Goal: Entertainment & Leisure: Consume media (video, audio)

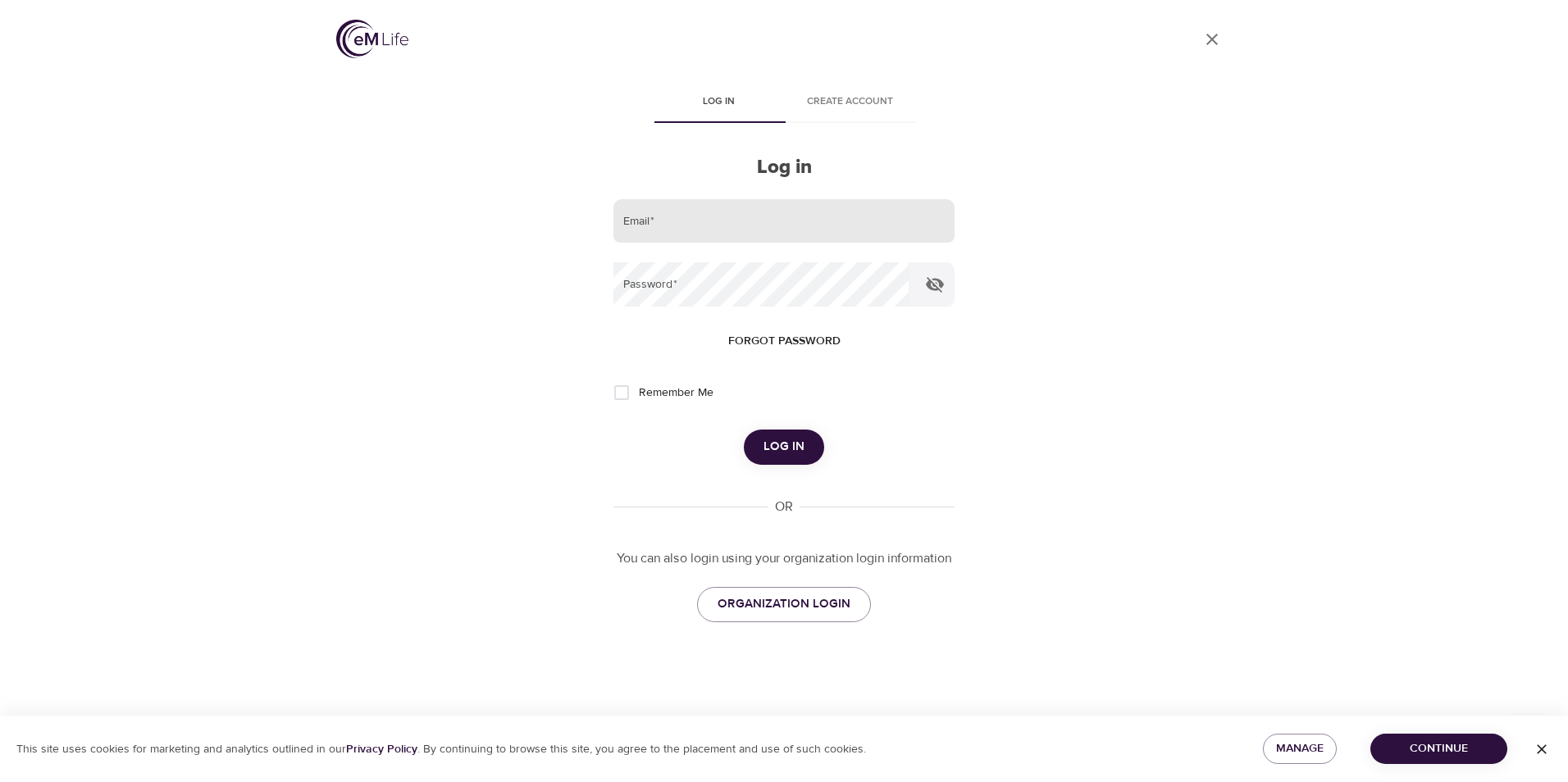
click at [670, 221] on input "email" at bounding box center [784, 220] width 341 height 44
type input "[EMAIL_ADDRESS][DOMAIN_NAME]"
click at [744, 429] on button "Log in" at bounding box center [784, 446] width 81 height 34
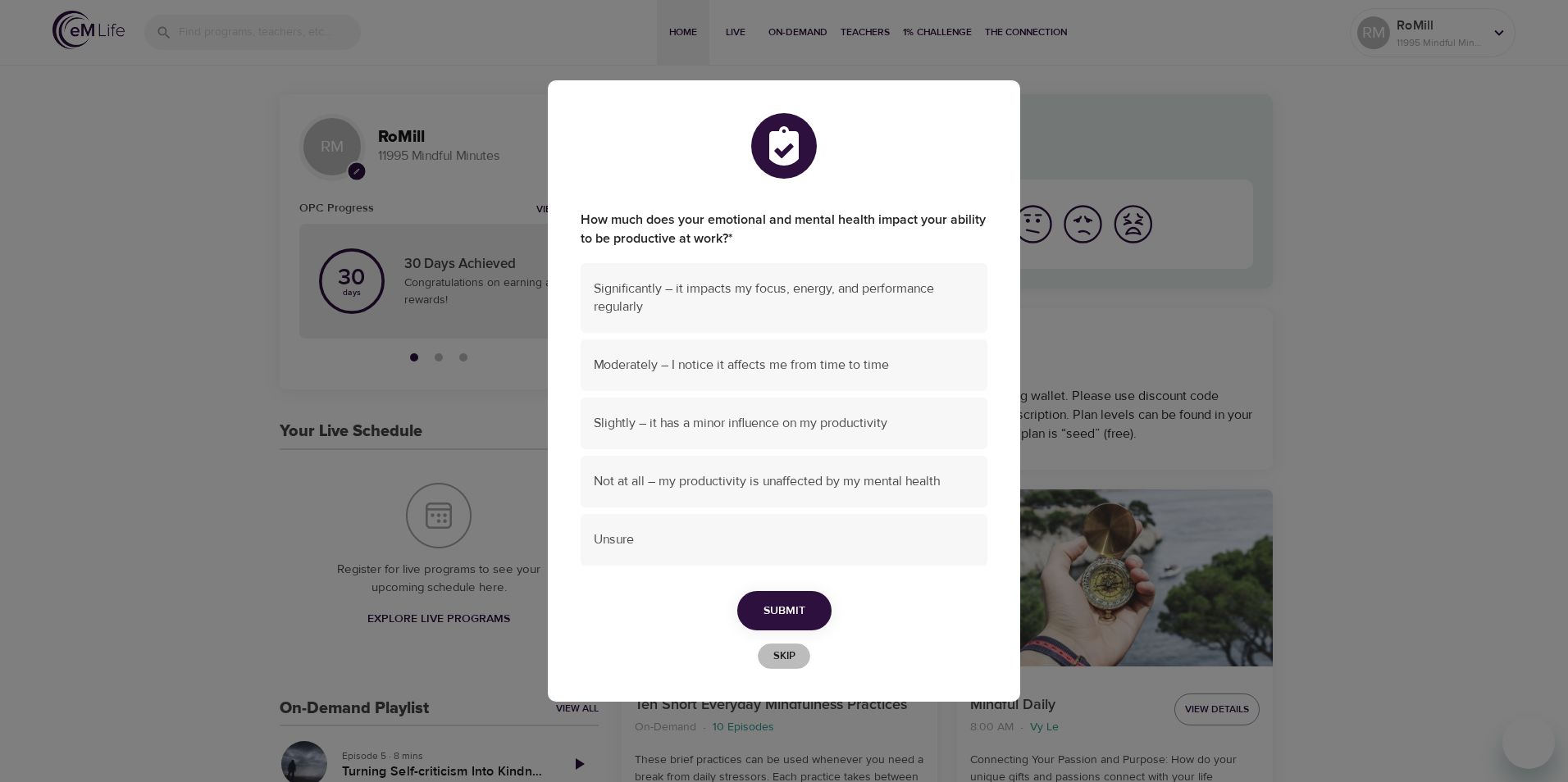
click at [792, 660] on span "Skip" at bounding box center [783, 656] width 36 height 19
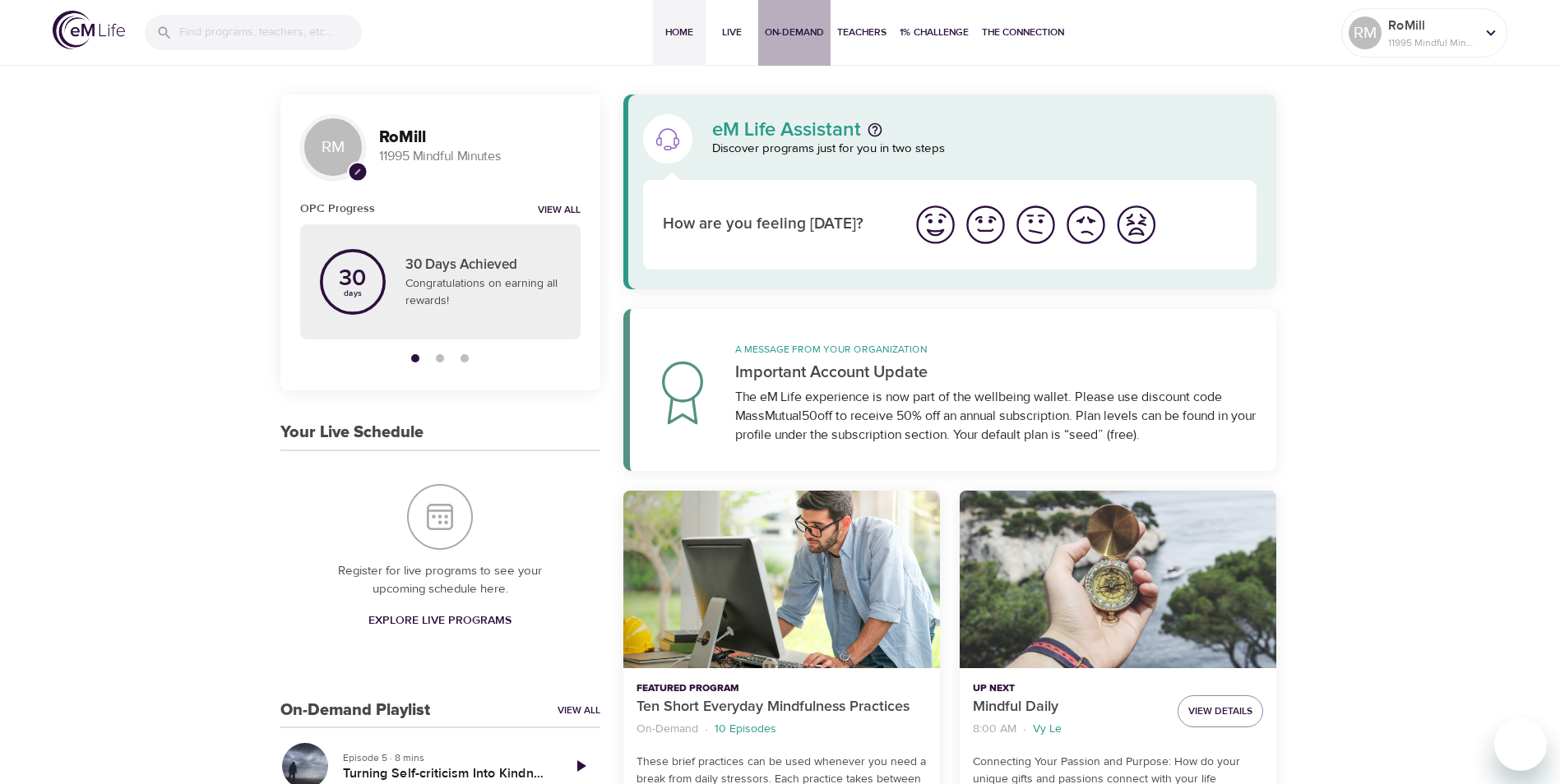
click at [790, 29] on span "On-Demand" at bounding box center [794, 33] width 59 height 18
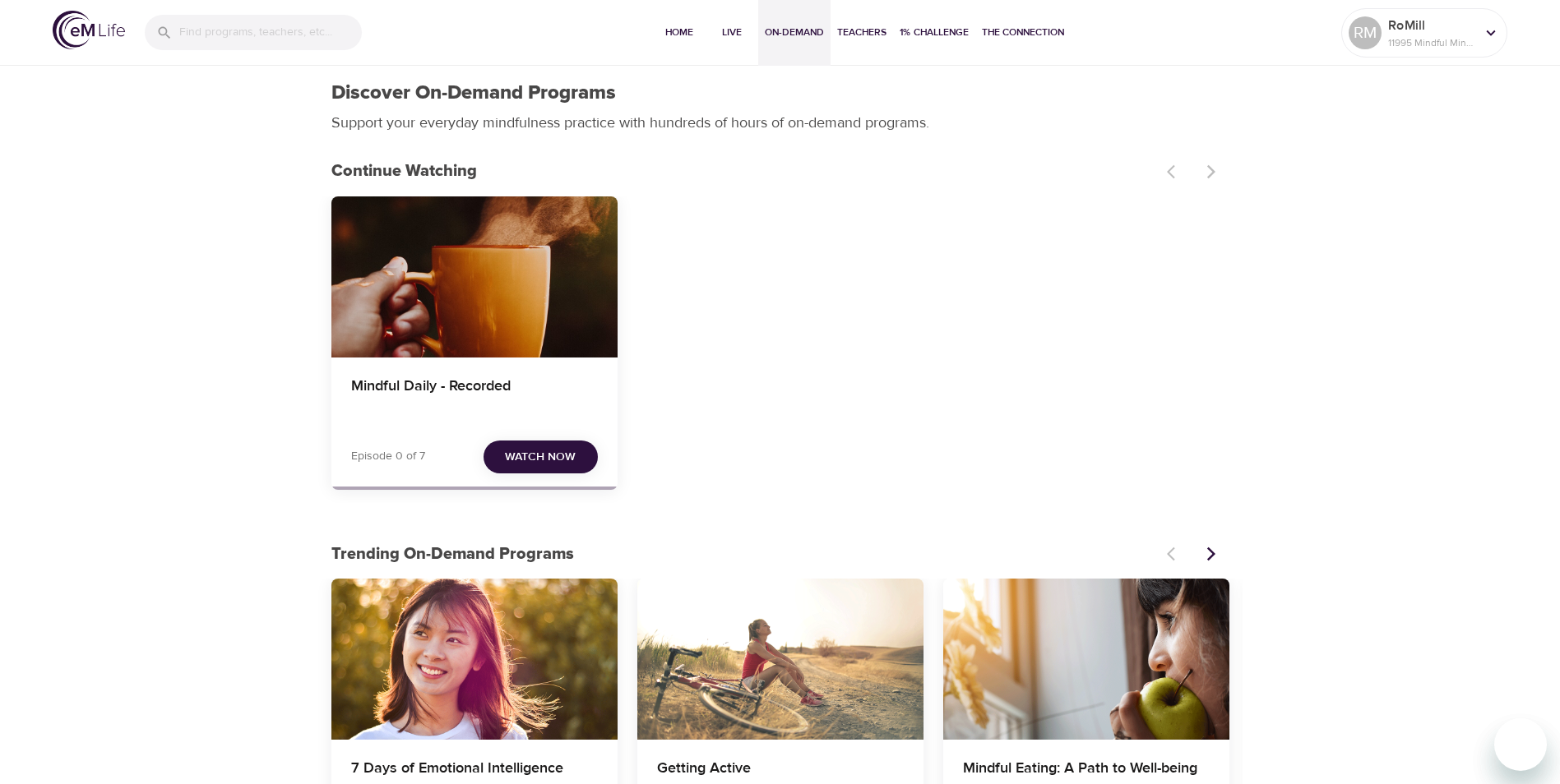
click at [541, 457] on span "Watch Now" at bounding box center [540, 457] width 71 height 21
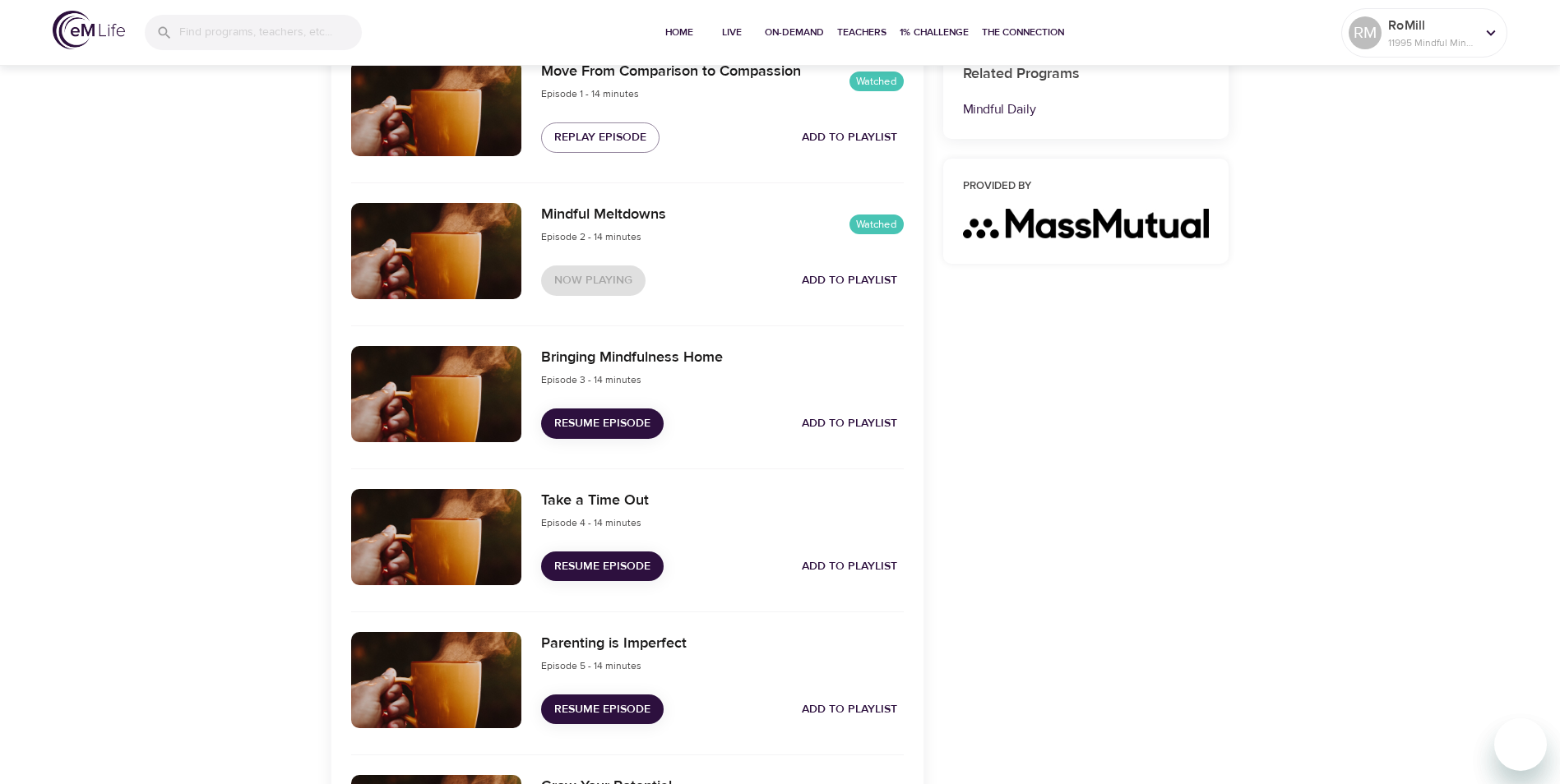
scroll to position [657, 0]
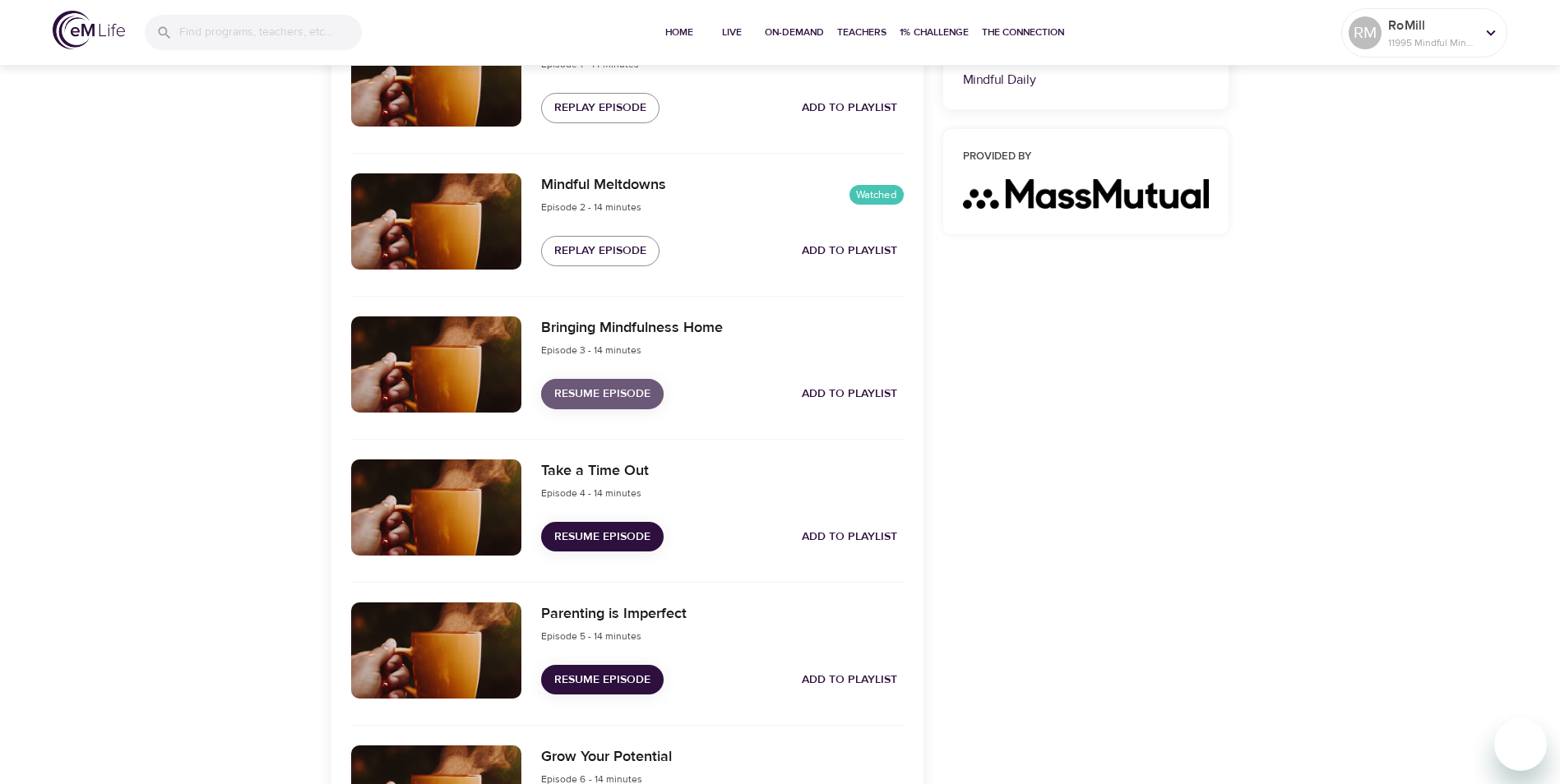
click at [610, 394] on span "Resume Episode" at bounding box center [601, 394] width 96 height 21
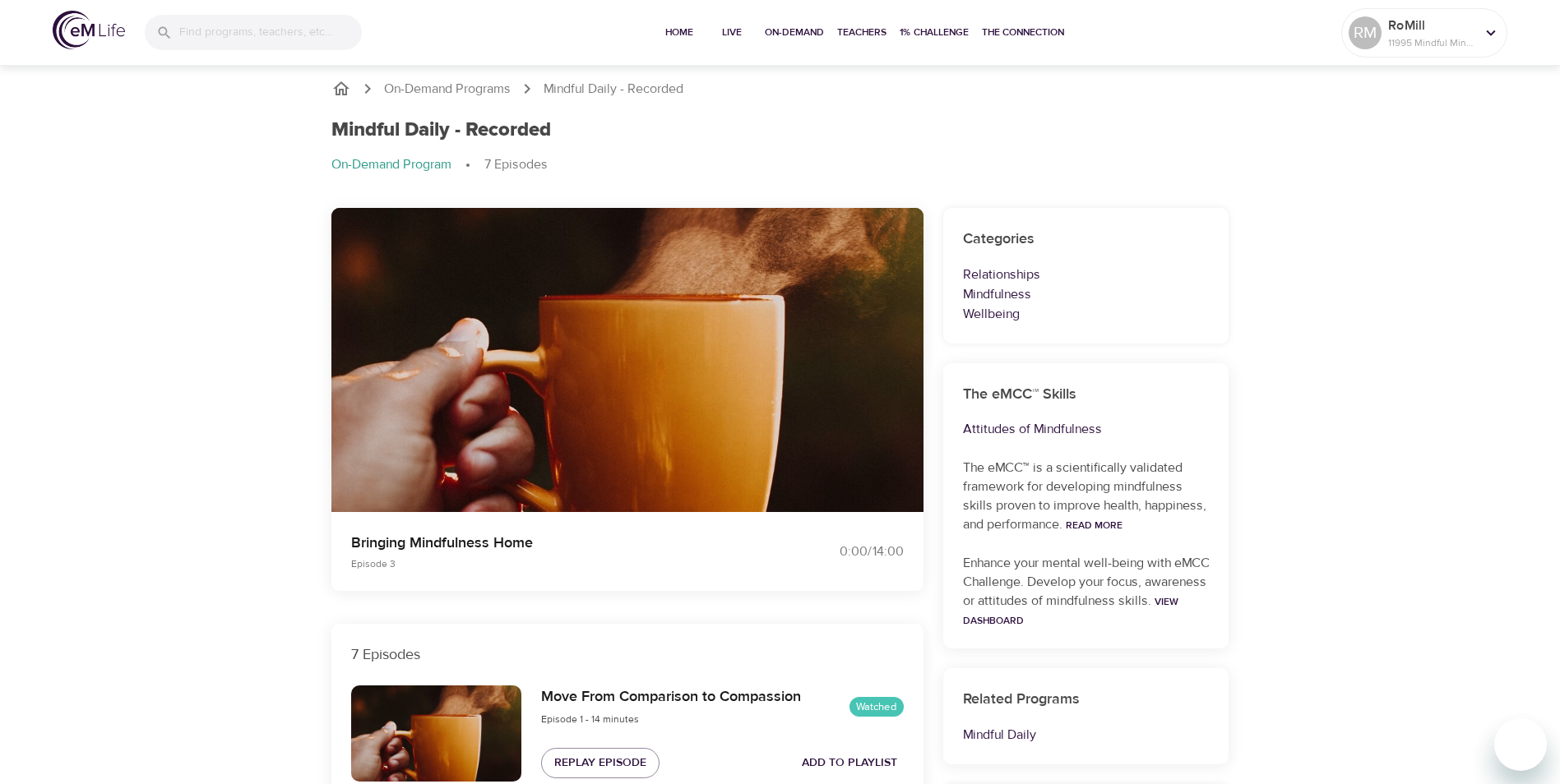
scroll to position [0, 0]
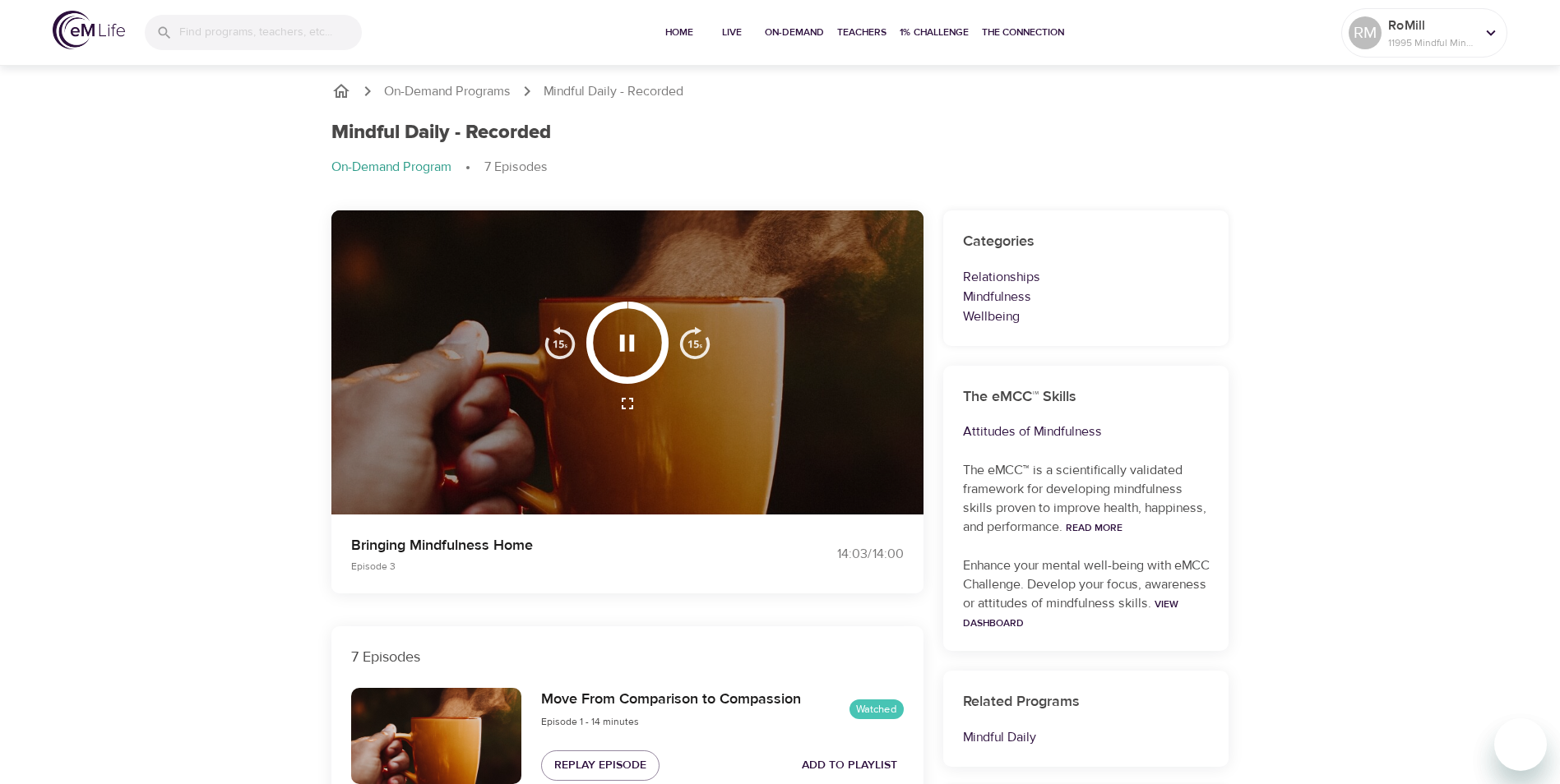
click at [702, 347] on img "button" at bounding box center [694, 342] width 33 height 33
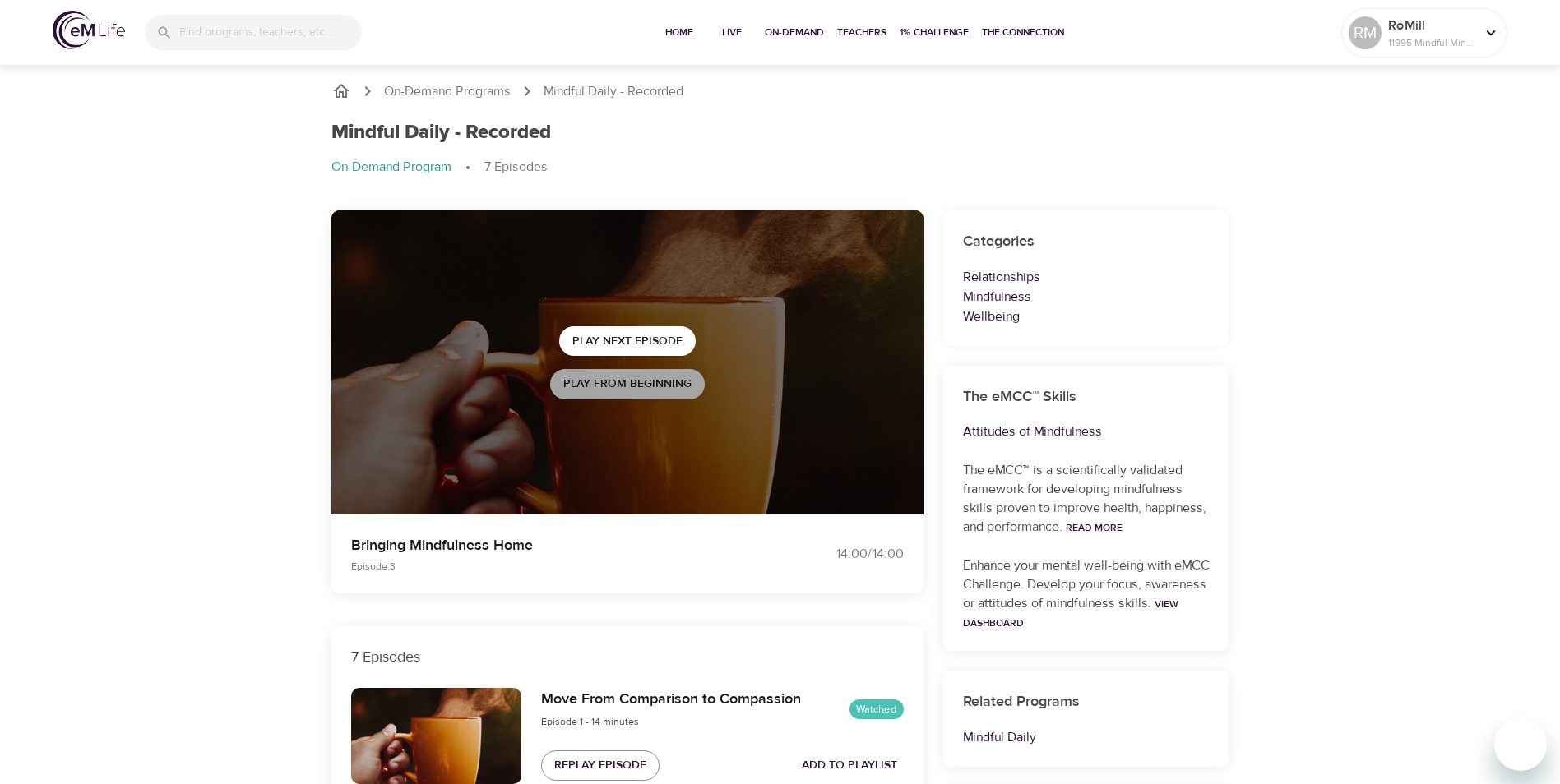
click at [635, 382] on span "Play from beginning" at bounding box center [627, 384] width 128 height 21
